Goal: Navigation & Orientation: Find specific page/section

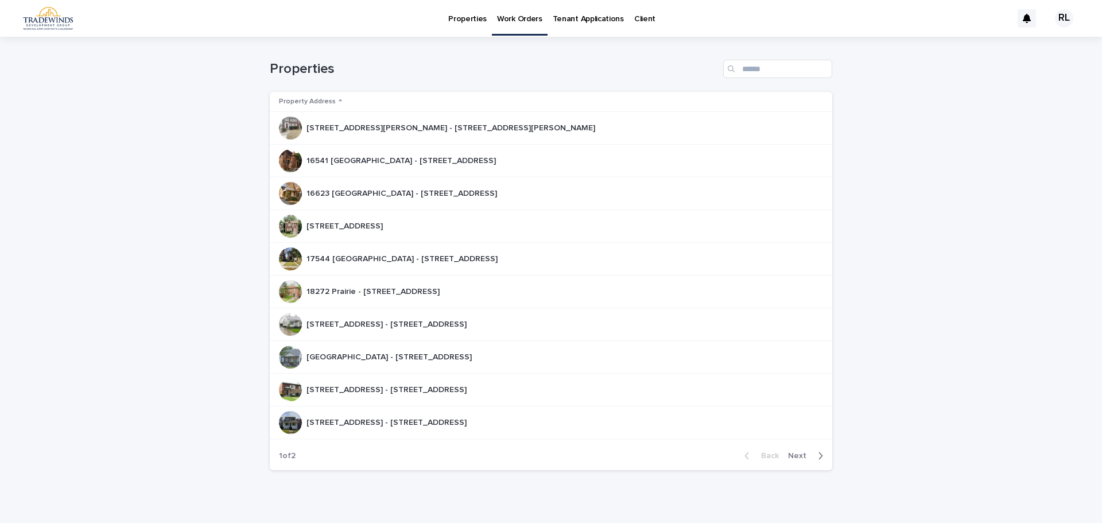
click at [472, 23] on p "Properties" at bounding box center [467, 12] width 38 height 24
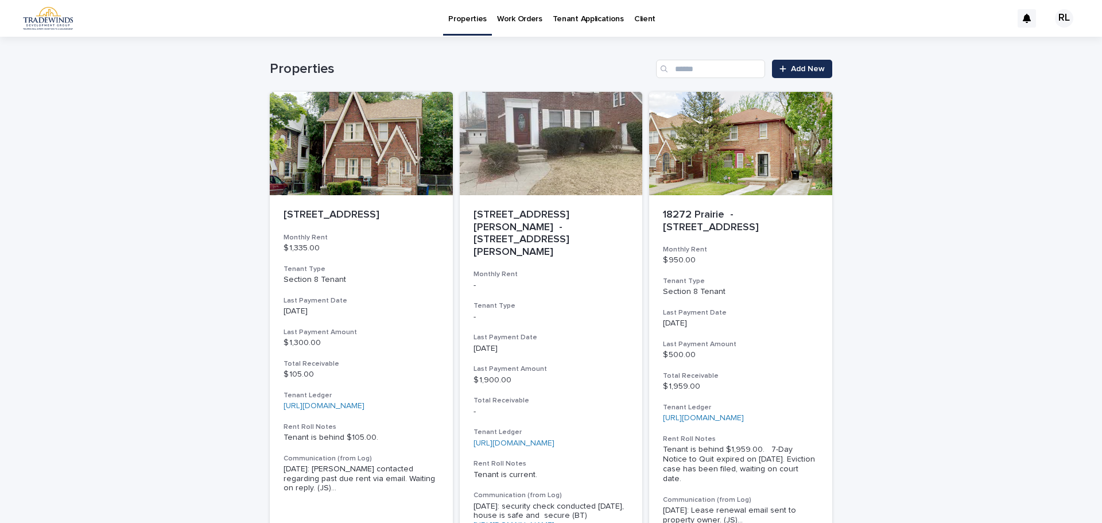
click at [503, 20] on p "Work Orders" at bounding box center [519, 12] width 45 height 24
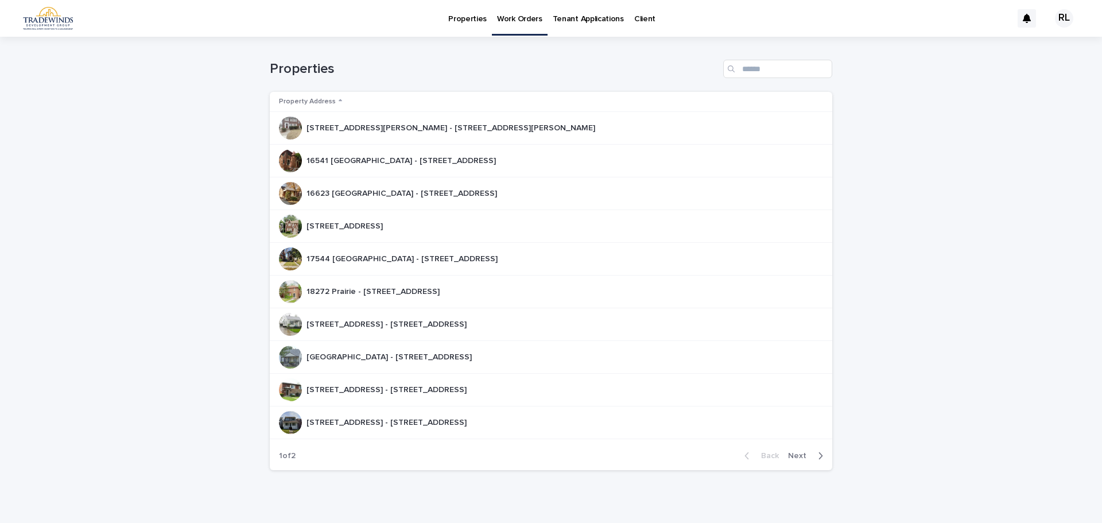
click at [420, 324] on p "[STREET_ADDRESS] - [STREET_ADDRESS]" at bounding box center [387, 323] width 162 height 12
